Goal: Information Seeking & Learning: Learn about a topic

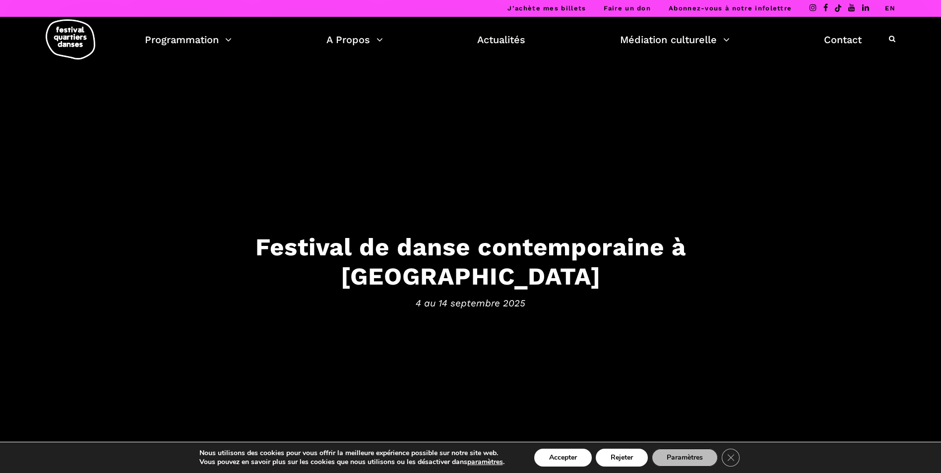
click at [379, 264] on h3 "Festival de danse contemporaine à [GEOGRAPHIC_DATA]" at bounding box center [470, 262] width 615 height 59
click at [543, 276] on div "Festival de danse contemporaine à [GEOGRAPHIC_DATA] [DATE] au [DATE]" at bounding box center [470, 275] width 635 height 84
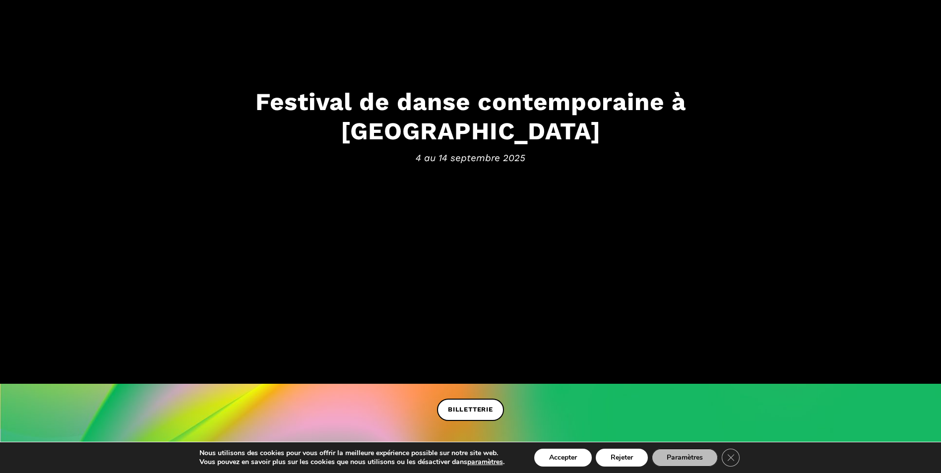
scroll to position [149, 0]
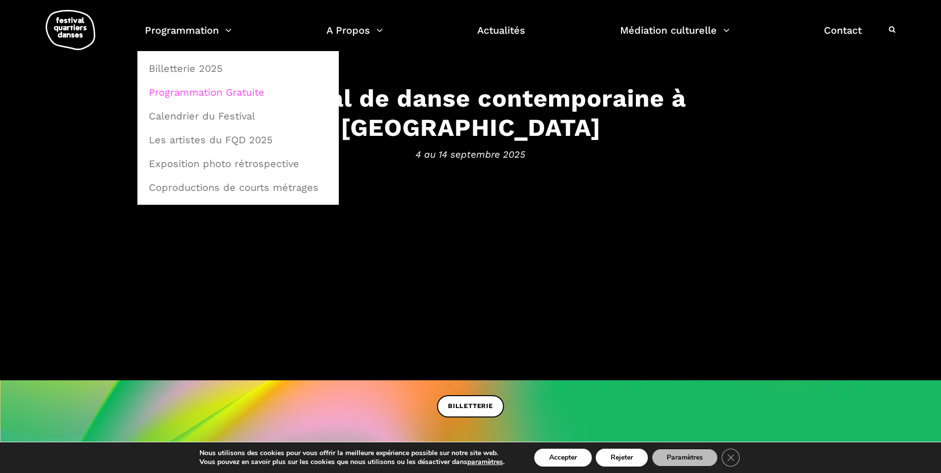
click at [216, 91] on link "Programmation Gratuite" at bounding box center [238, 92] width 191 height 23
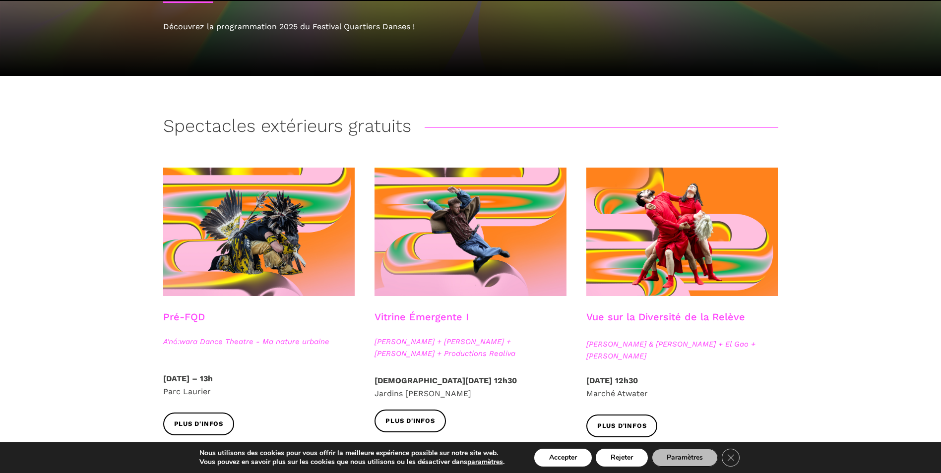
scroll to position [149, 0]
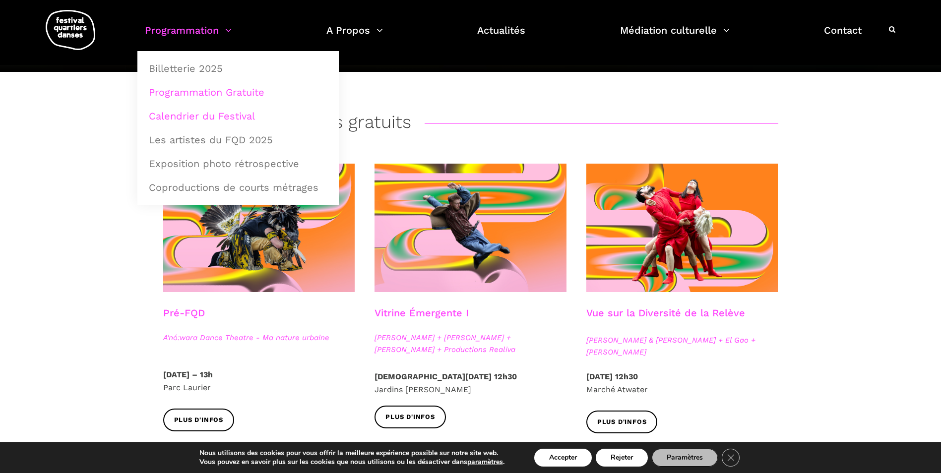
click at [183, 120] on link "Calendrier du Festival" at bounding box center [238, 116] width 191 height 23
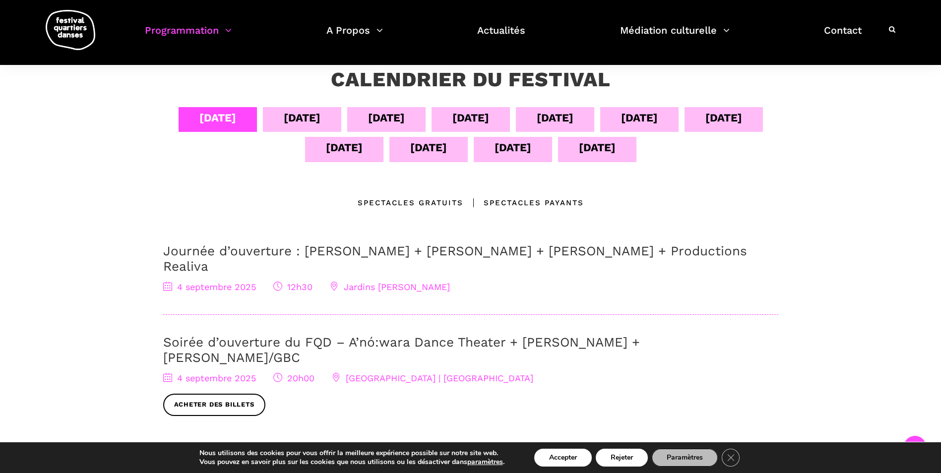
scroll to position [172, 0]
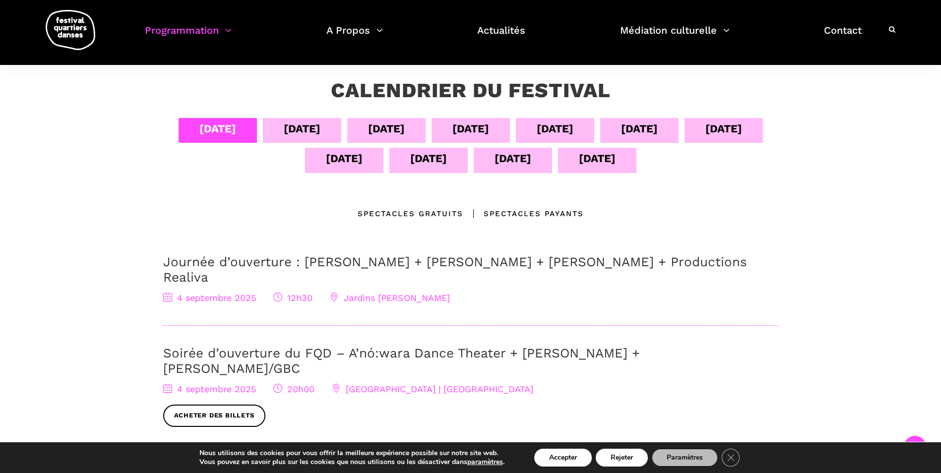
click at [272, 126] on div "05 sept" at bounding box center [302, 130] width 78 height 25
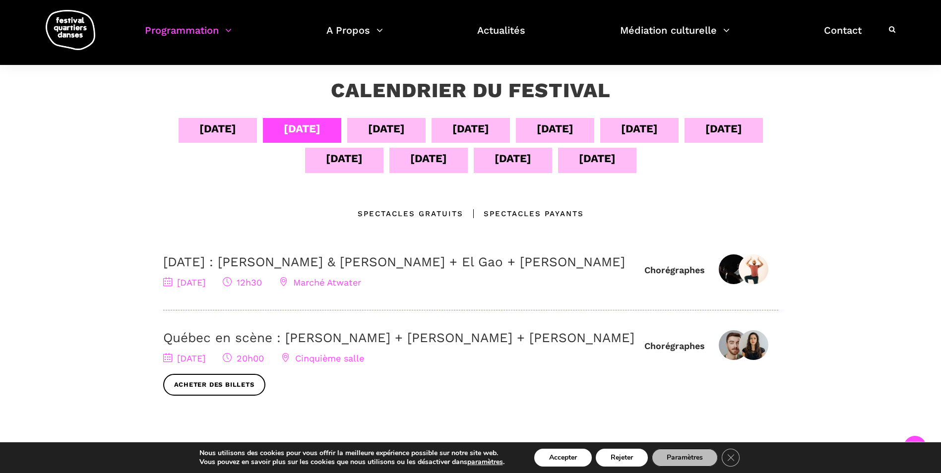
click at [397, 129] on div "06 sept" at bounding box center [386, 128] width 37 height 17
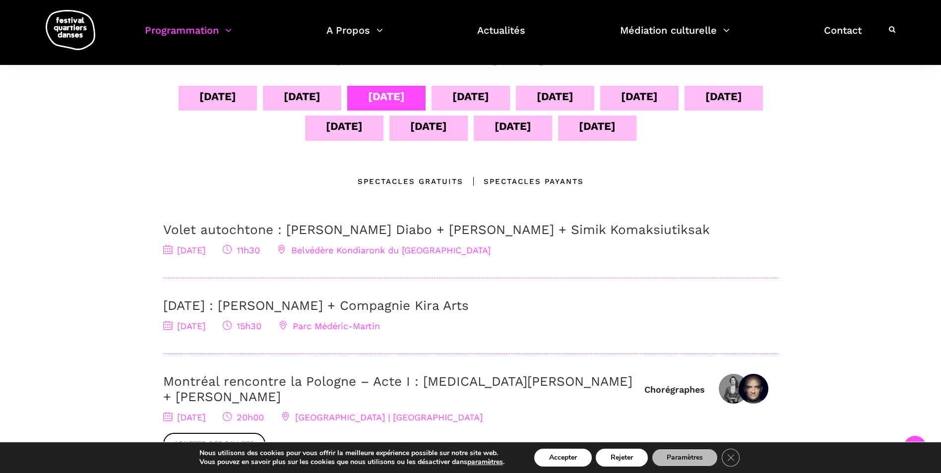
scroll to position [222, 0]
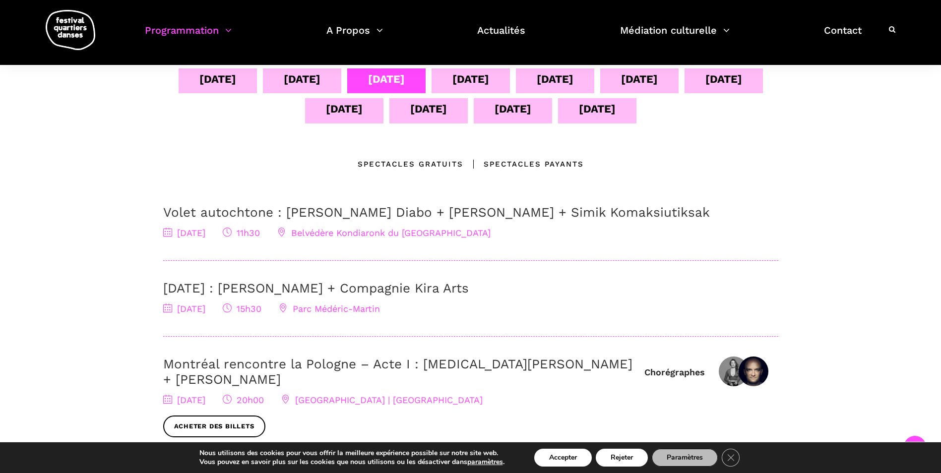
click at [489, 81] on div "07 sept" at bounding box center [471, 78] width 37 height 17
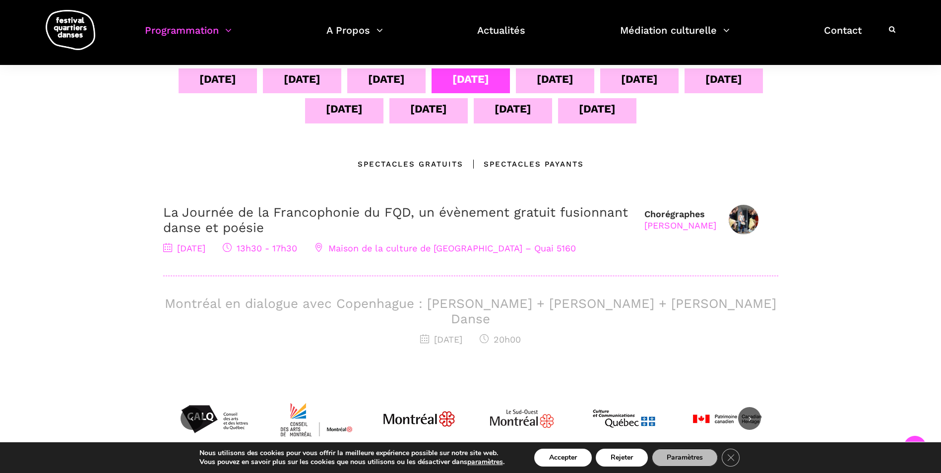
click at [525, 69] on div "08 sept" at bounding box center [555, 80] width 78 height 25
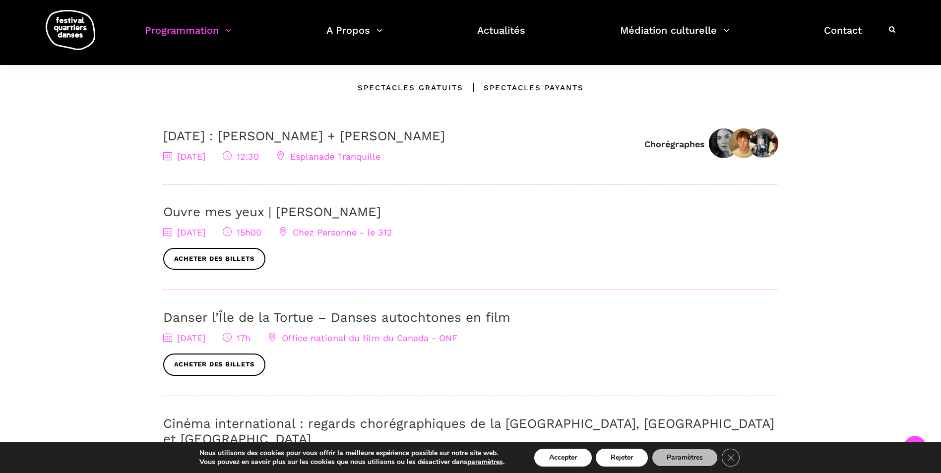
scroll to position [172, 0]
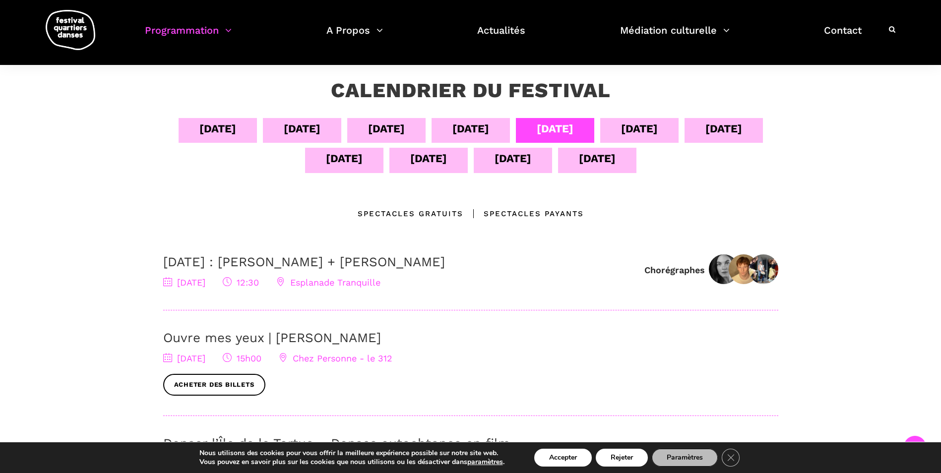
click at [658, 134] on div "09 sept" at bounding box center [639, 128] width 37 height 17
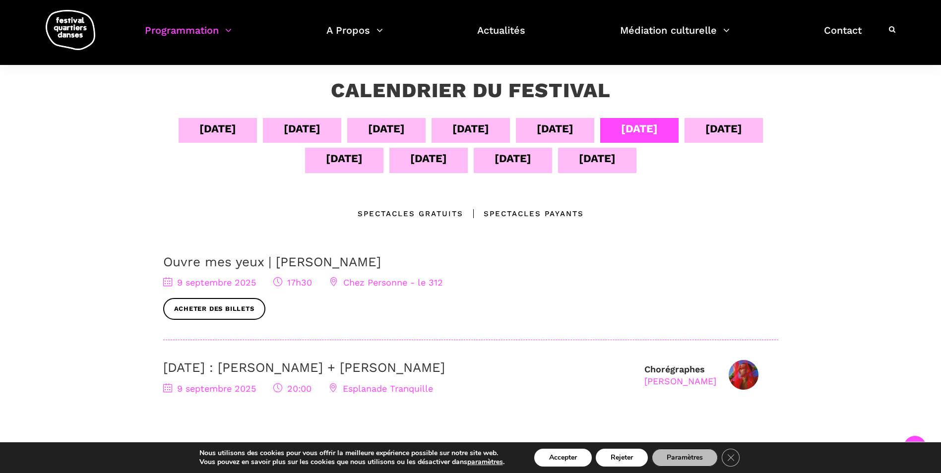
click at [731, 134] on div "10 sept" at bounding box center [724, 128] width 37 height 17
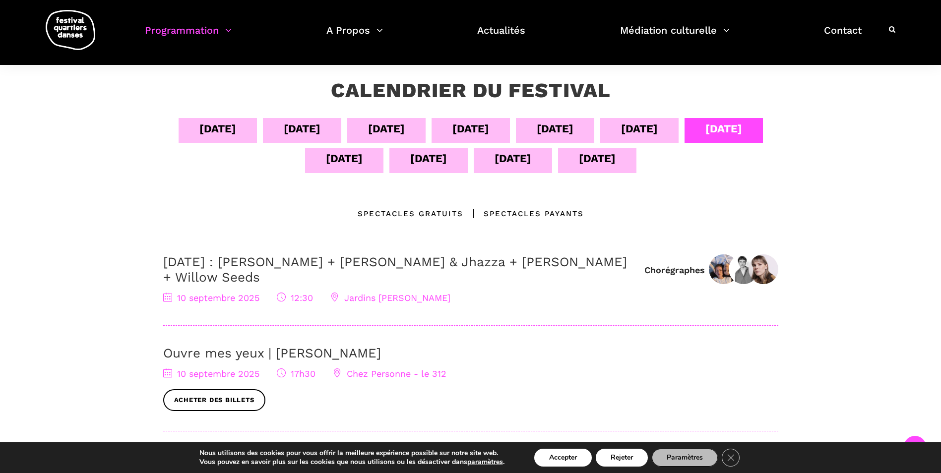
click at [369, 152] on div "11 sept" at bounding box center [344, 160] width 78 height 25
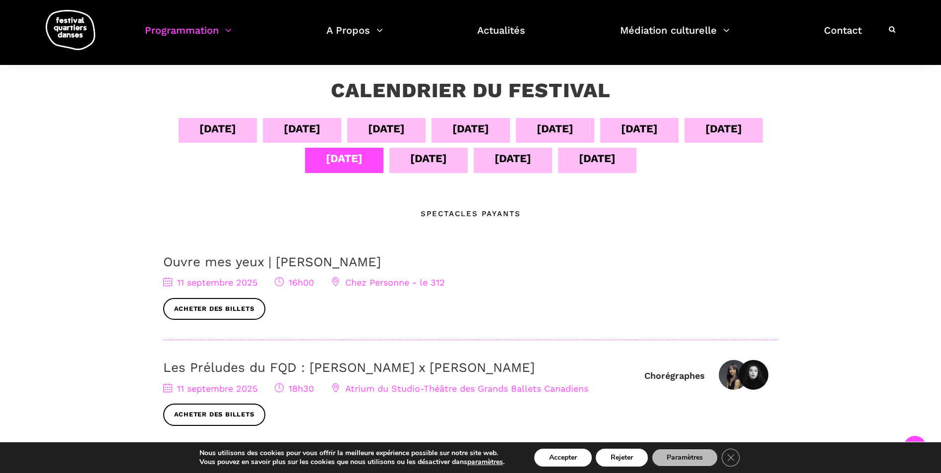
click at [433, 160] on div "12 sept" at bounding box center [428, 158] width 37 height 17
